Goal: Navigation & Orientation: Find specific page/section

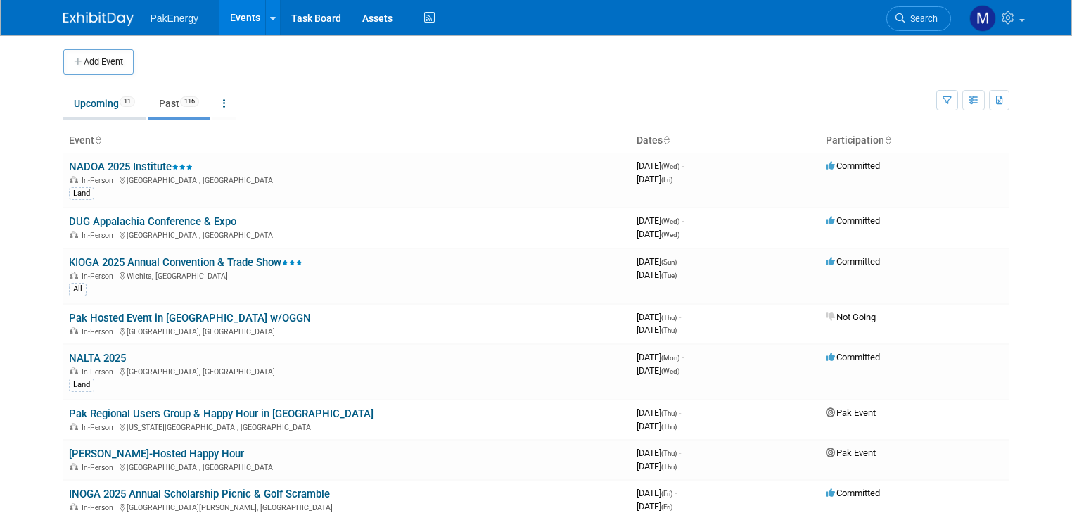
click at [93, 98] on link "Upcoming 11" at bounding box center [104, 103] width 82 height 27
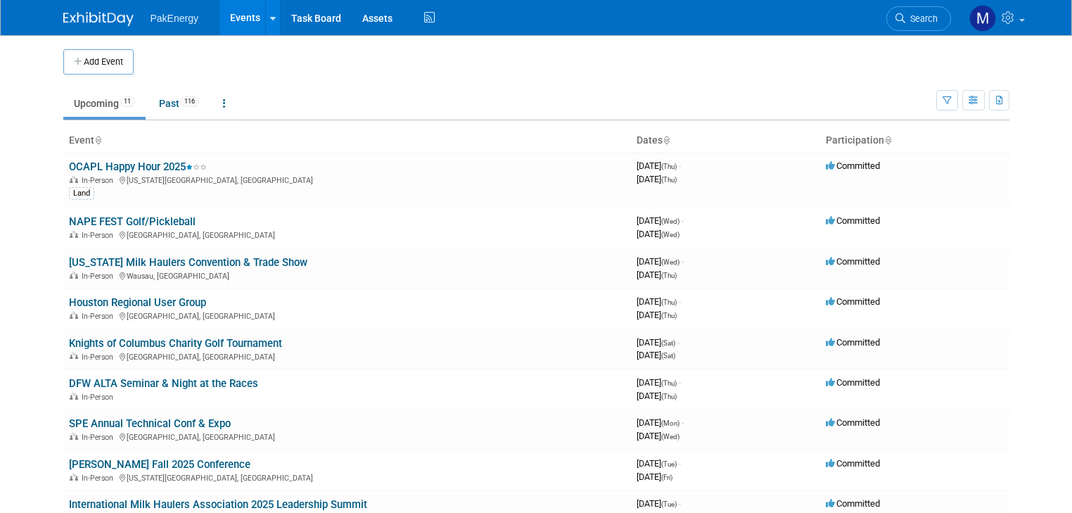
click at [68, 101] on link "Upcoming 11" at bounding box center [104, 103] width 82 height 27
